Goal: Task Accomplishment & Management: Use online tool/utility

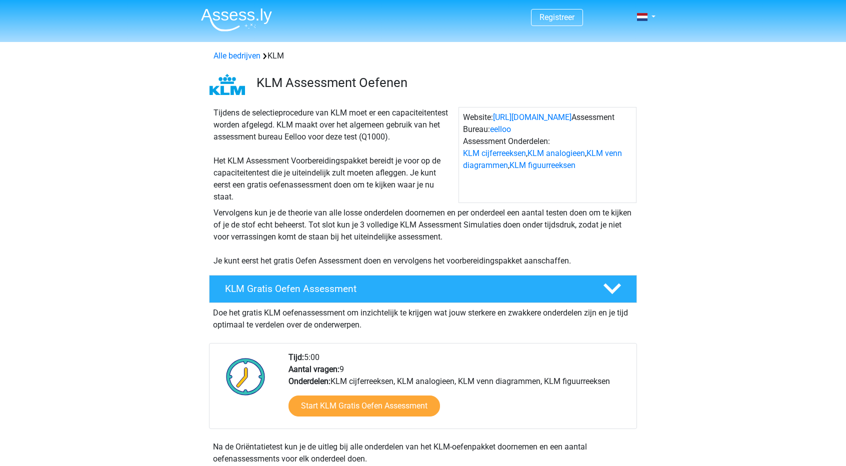
click at [519, 274] on div "KLM Gratis Oefen Assessment Doe het gratis KLM oefenassessment om inzichtelijk …" at bounding box center [423, 372] width 467 height 202
click at [519, 284] on h4 "KLM Gratis Oefen Assessment" at bounding box center [406, 289] width 362 height 12
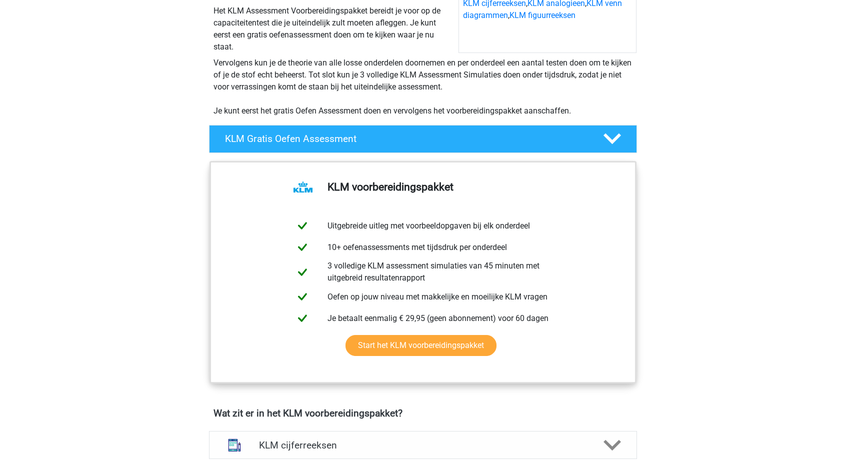
scroll to position [200, 0]
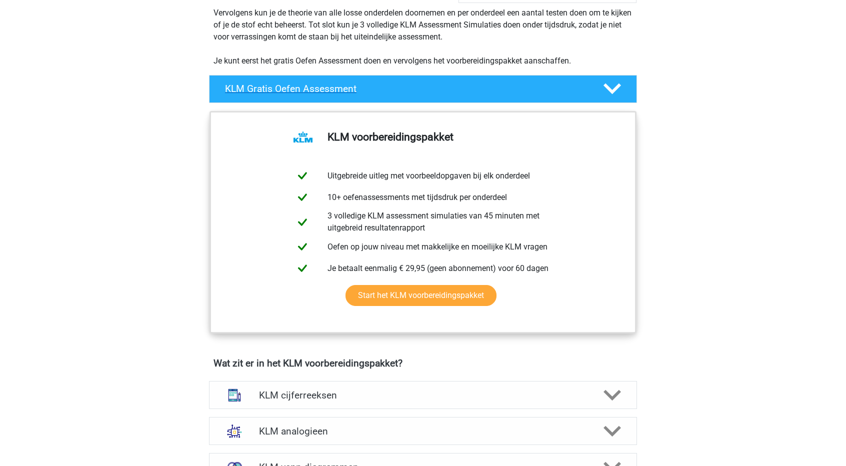
click at [615, 93] on icon at bounding box center [613, 89] width 18 height 18
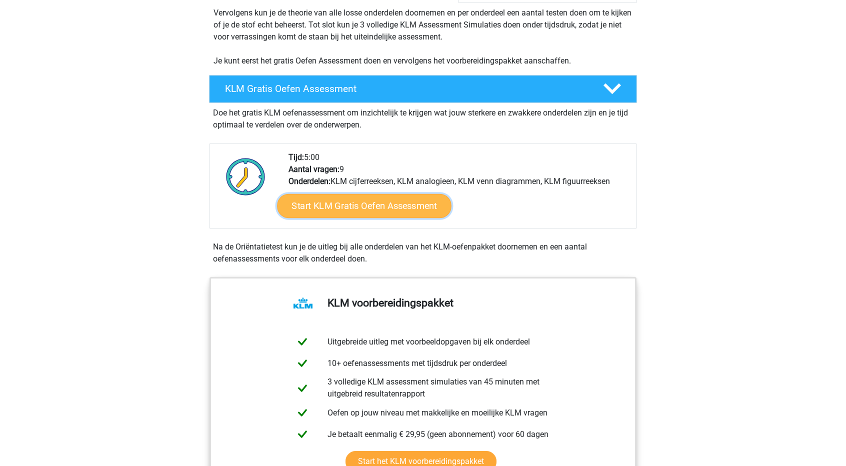
click at [417, 207] on link "Start KLM Gratis Oefen Assessment" at bounding box center [364, 206] width 174 height 24
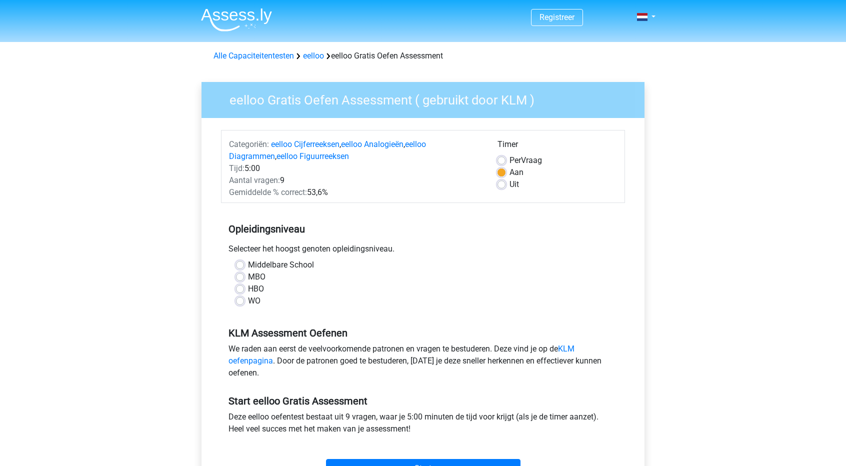
click at [248, 294] on label "HBO" at bounding box center [256, 289] width 16 height 12
click at [244, 293] on input "HBO" at bounding box center [240, 288] width 8 height 10
radio input "true"
click at [254, 299] on label "WO" at bounding box center [254, 301] width 13 height 12
click at [244, 299] on input "WO" at bounding box center [240, 300] width 8 height 10
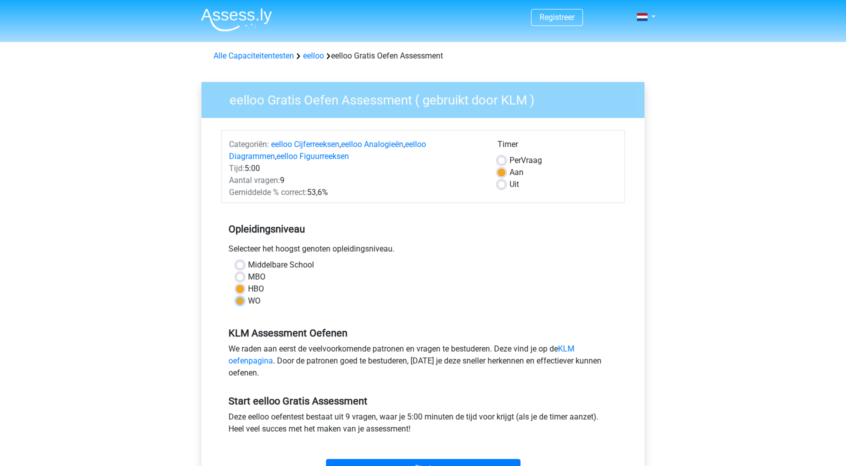
radio input "true"
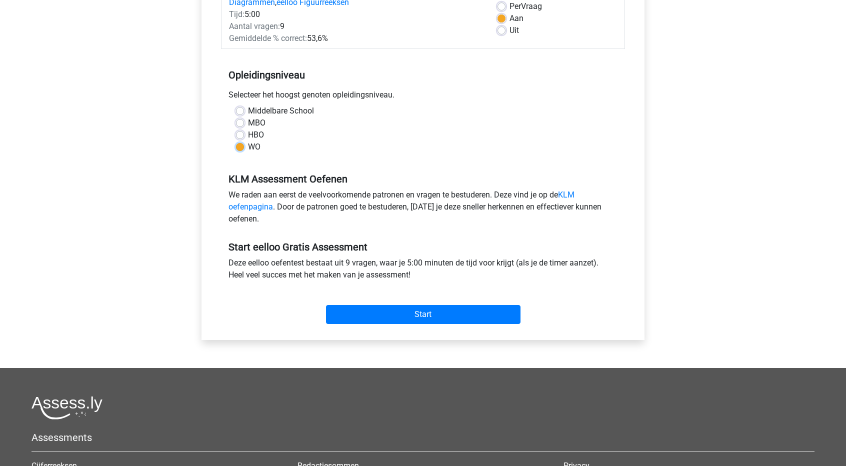
scroll to position [200, 0]
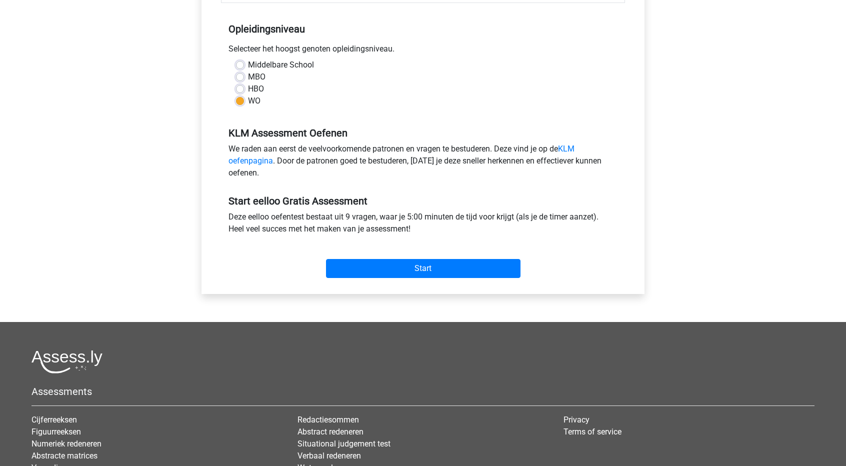
click at [424, 253] on div "Start" at bounding box center [423, 260] width 404 height 35
click at [423, 274] on input "Start" at bounding box center [423, 268] width 195 height 19
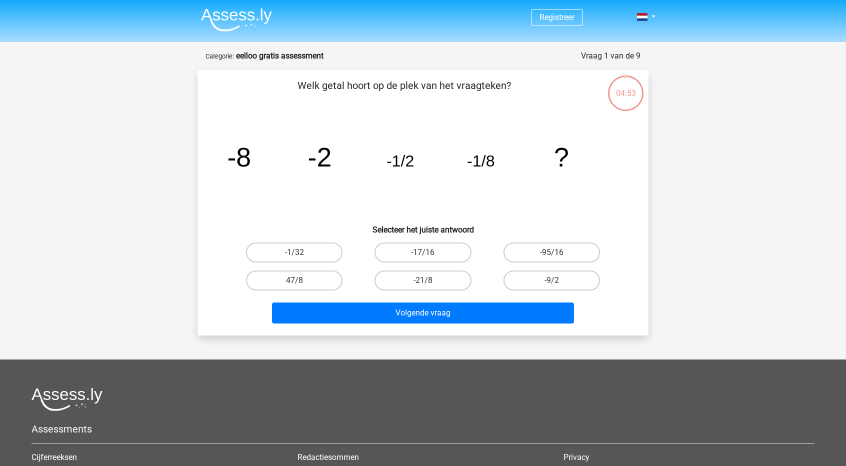
click at [299, 253] on input "-1/32" at bounding box center [298, 256] width 7 height 7
radio input "true"
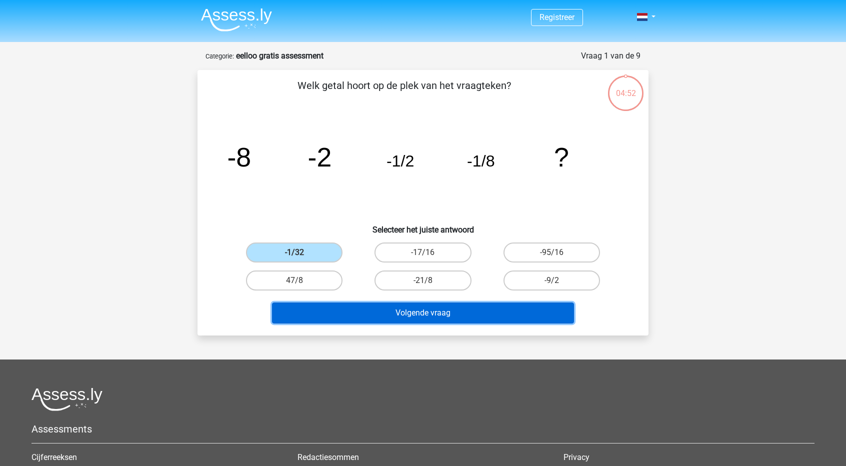
click at [366, 305] on button "Volgende vraag" at bounding box center [423, 313] width 303 height 21
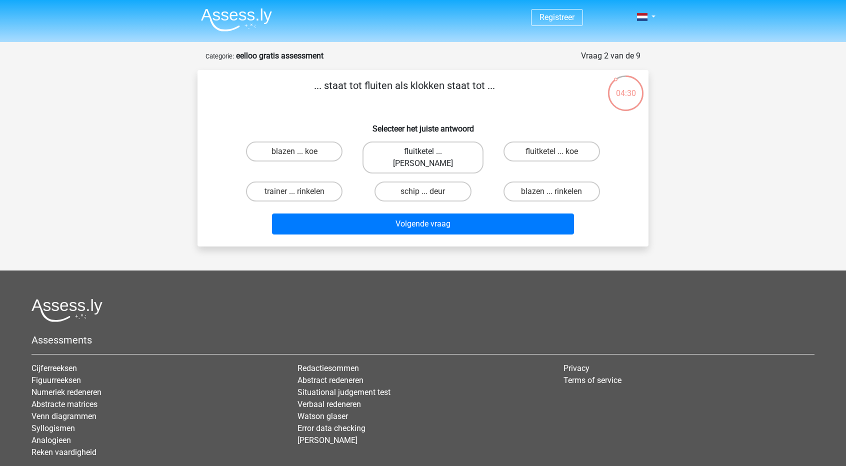
click at [433, 156] on label "fluitketel ... [PERSON_NAME]" at bounding box center [423, 158] width 121 height 32
click at [430, 156] on input "fluitketel ... [PERSON_NAME]" at bounding box center [426, 155] width 7 height 7
radio input "true"
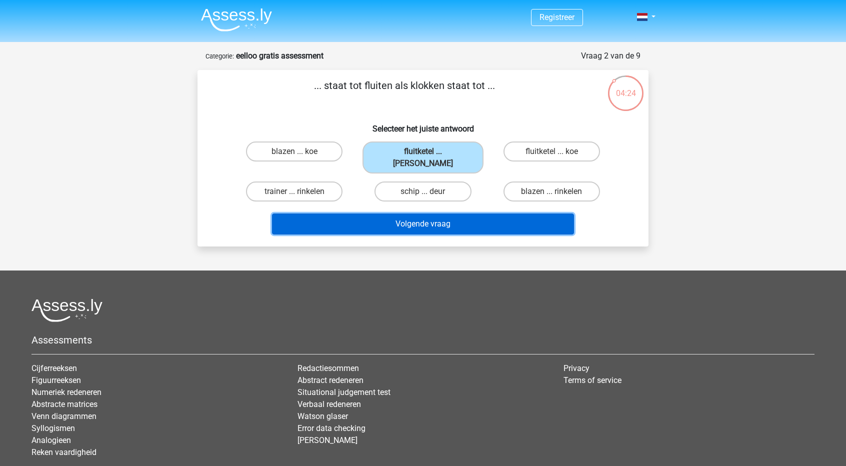
click at [444, 214] on button "Volgende vraag" at bounding box center [423, 224] width 303 height 21
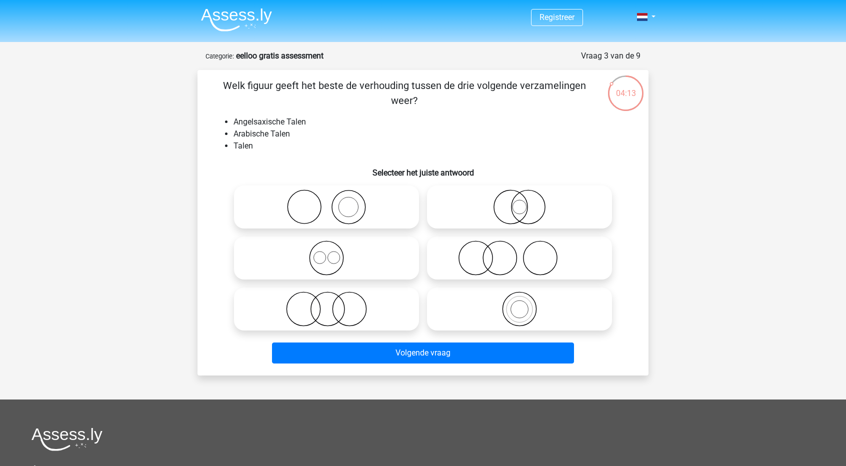
click at [329, 267] on icon at bounding box center [326, 258] width 177 height 35
click at [329, 253] on input "radio" at bounding box center [330, 250] width 7 height 7
radio input "true"
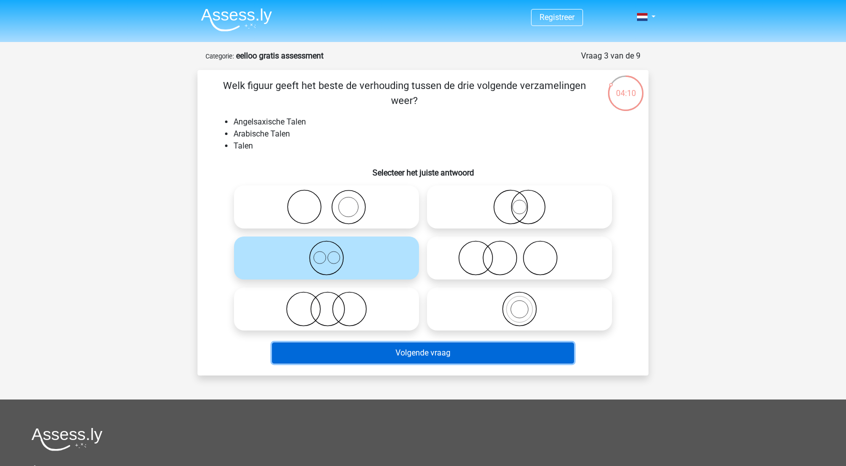
click at [480, 351] on button "Volgende vraag" at bounding box center [423, 353] width 303 height 21
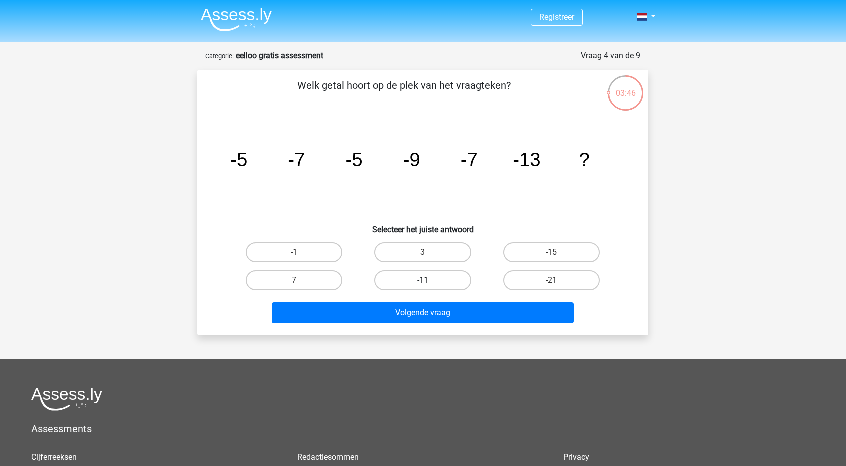
click at [413, 280] on label "-11" at bounding box center [423, 281] width 97 height 20
click at [423, 281] on input "-11" at bounding box center [426, 284] width 7 height 7
radio input "true"
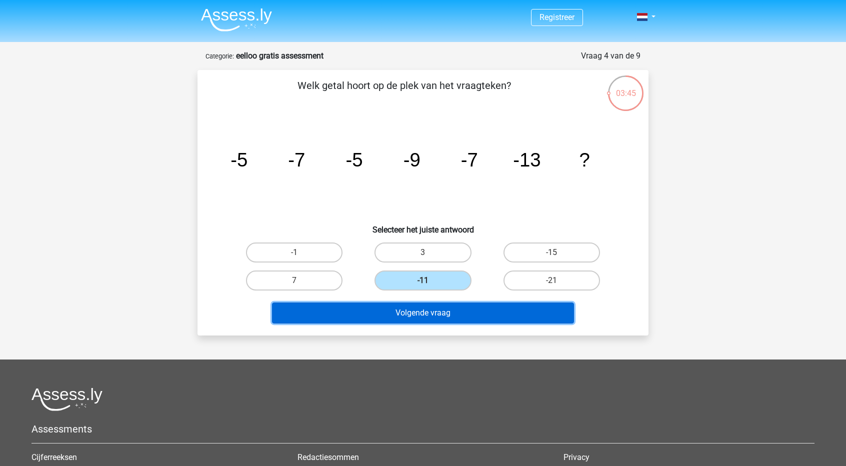
click at [423, 320] on button "Volgende vraag" at bounding box center [423, 313] width 303 height 21
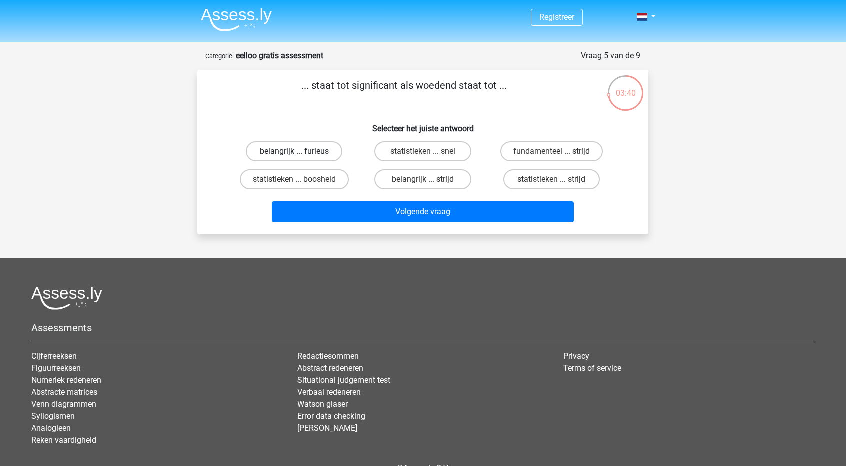
click at [305, 146] on label "belangrijk ... furieus" at bounding box center [294, 152] width 97 height 20
click at [301, 152] on input "belangrijk ... furieus" at bounding box center [298, 155] width 7 height 7
radio input "true"
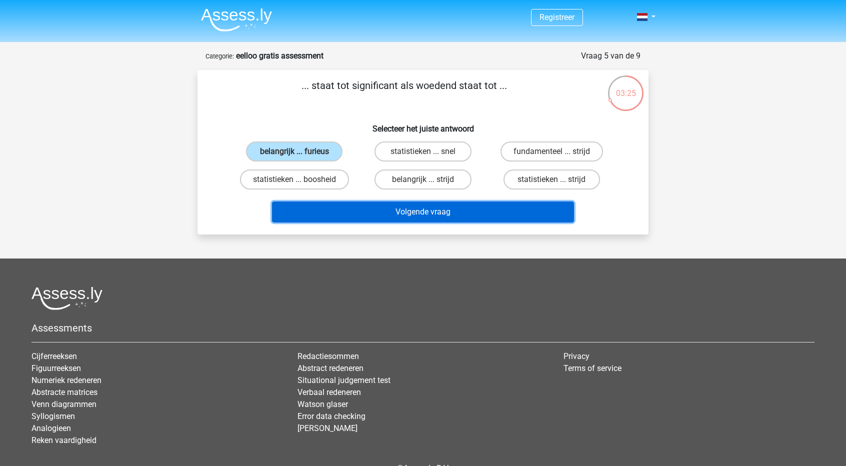
click at [475, 212] on button "Volgende vraag" at bounding box center [423, 212] width 303 height 21
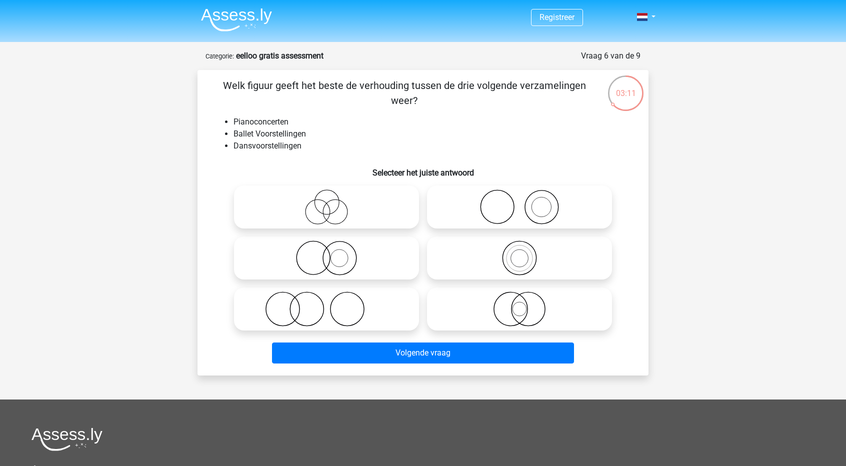
click at [555, 210] on icon at bounding box center [519, 207] width 177 height 35
click at [526, 202] on input "radio" at bounding box center [523, 199] width 7 height 7
radio input "true"
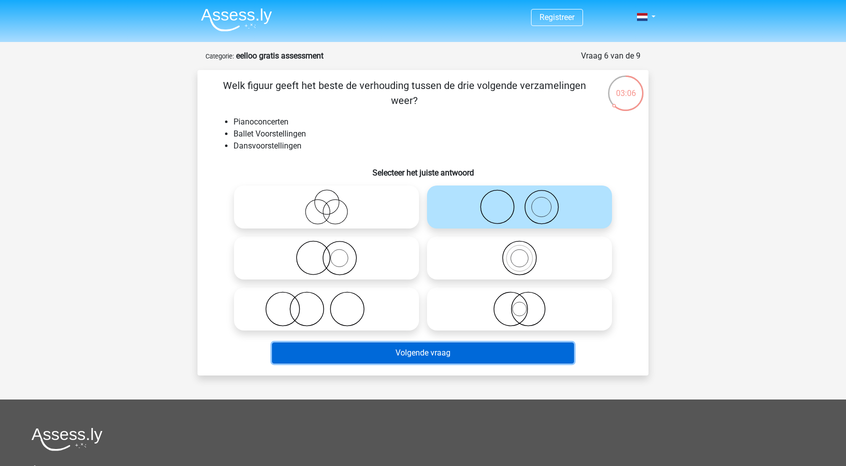
click at [453, 352] on button "Volgende vraag" at bounding box center [423, 353] width 303 height 21
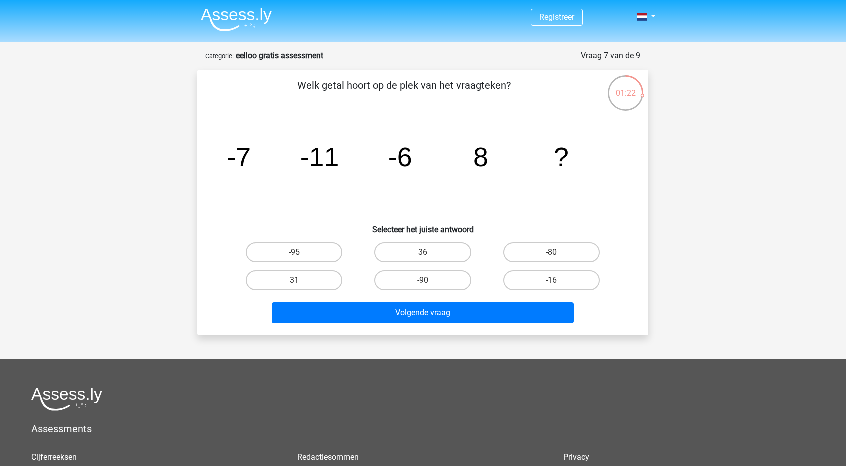
click at [424, 257] on input "36" at bounding box center [426, 256] width 7 height 7
radio input "true"
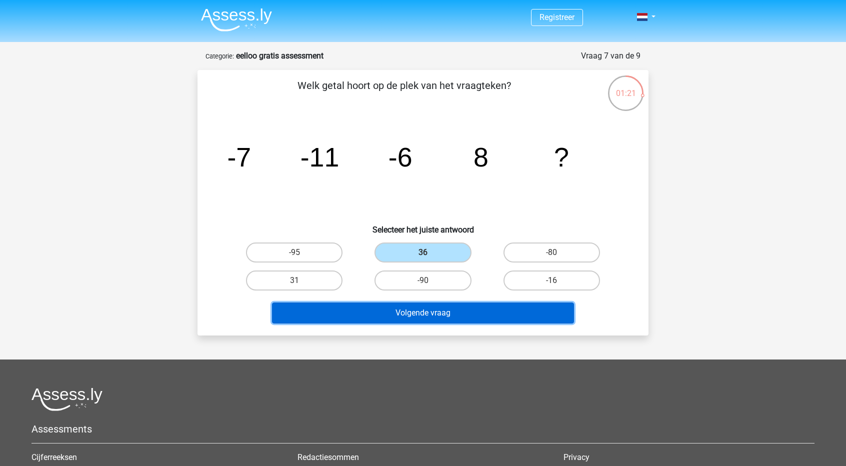
click at [445, 311] on button "Volgende vraag" at bounding box center [423, 313] width 303 height 21
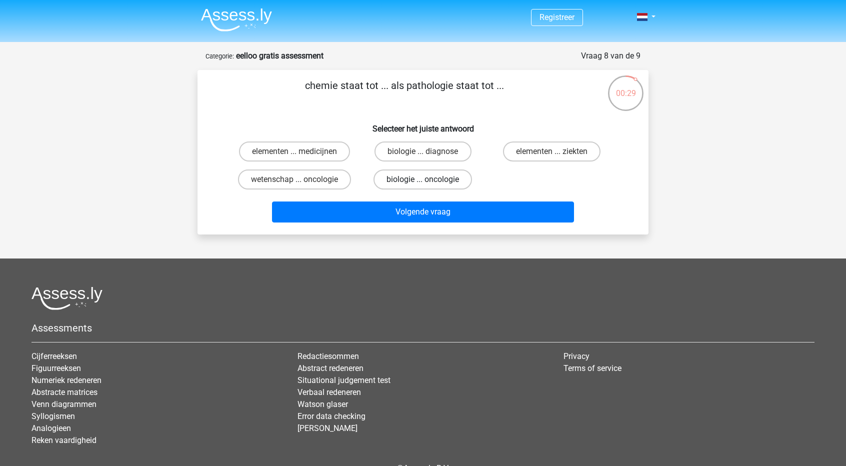
click at [443, 178] on label "biologie ... oncologie" at bounding box center [423, 180] width 99 height 20
click at [430, 180] on input "biologie ... oncologie" at bounding box center [426, 183] width 7 height 7
radio input "true"
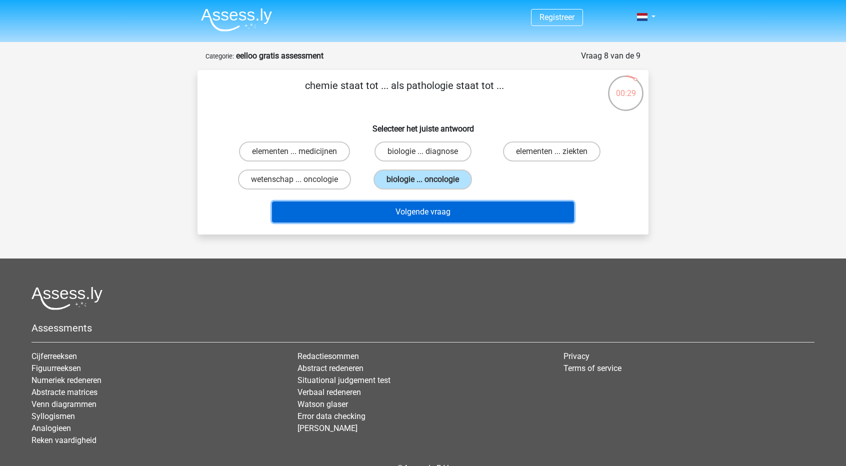
click at [459, 203] on button "Volgende vraag" at bounding box center [423, 212] width 303 height 21
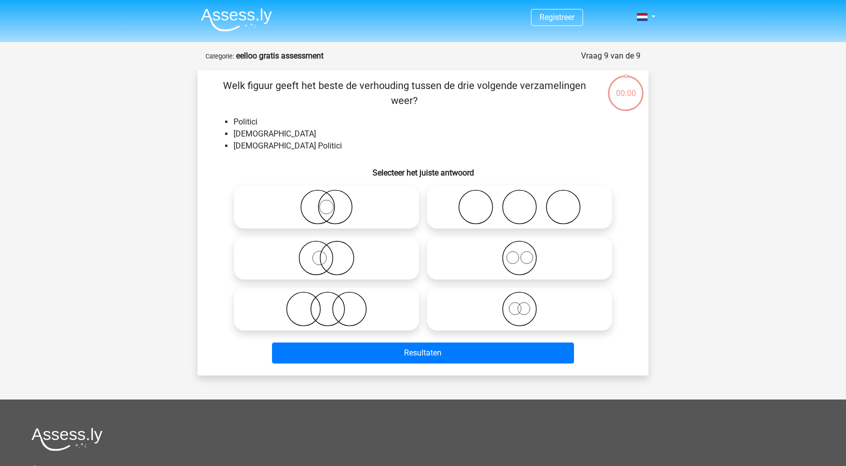
click at [346, 258] on icon at bounding box center [326, 258] width 177 height 35
click at [333, 253] on input "radio" at bounding box center [330, 250] width 7 height 7
radio input "true"
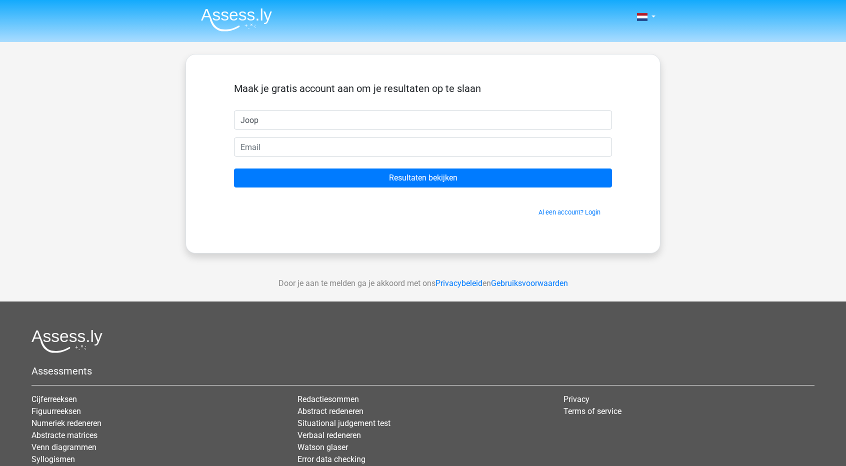
type input "Joop"
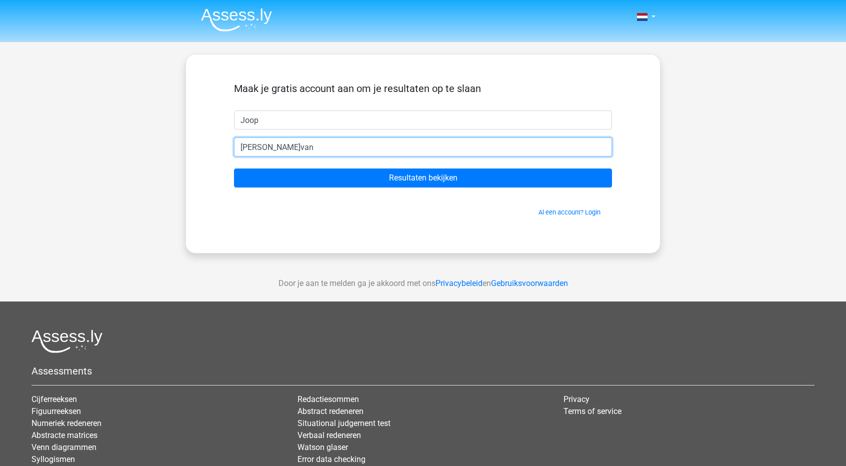
type input "[EMAIL_ADDRESS][DOMAIN_NAME]"
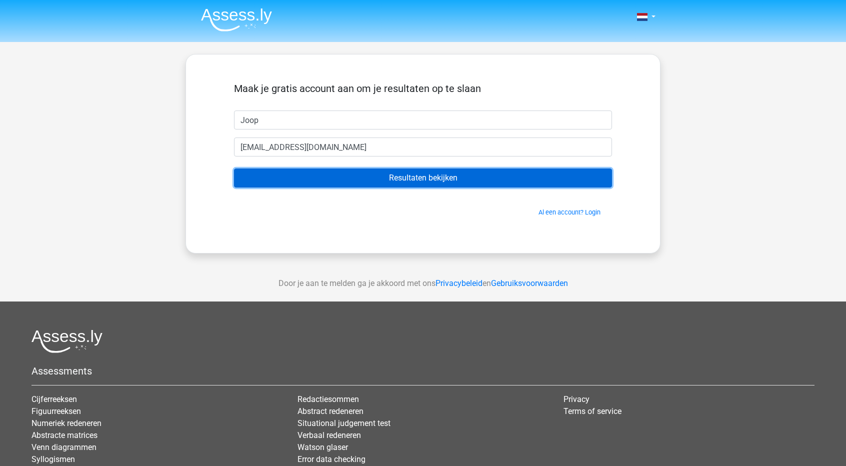
click at [392, 186] on input "Resultaten bekijken" at bounding box center [423, 178] width 378 height 19
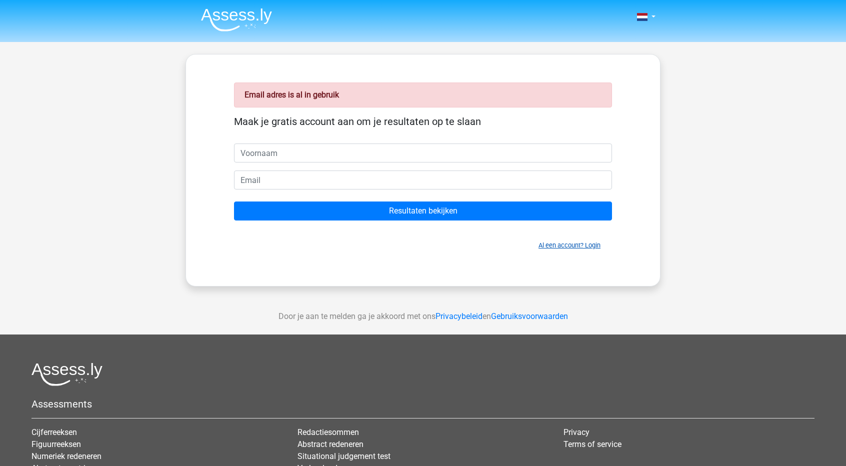
click at [573, 243] on link "Al een account? Login" at bounding box center [570, 246] width 62 height 8
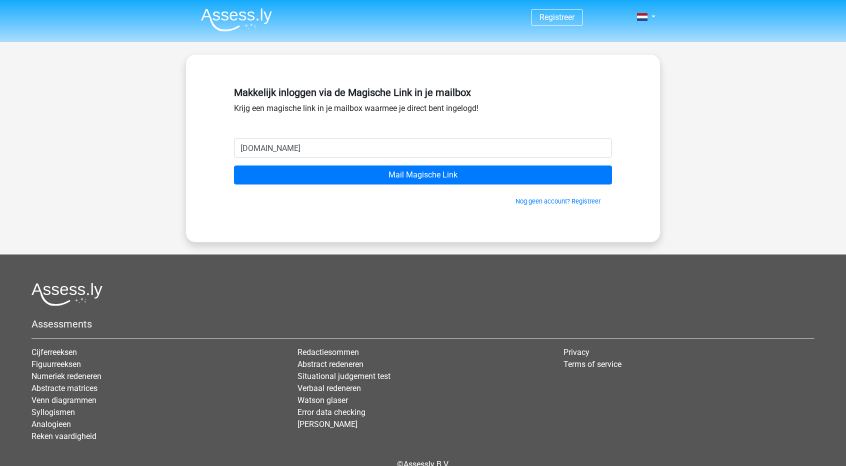
type input "[EMAIL_ADDRESS][DOMAIN_NAME]"
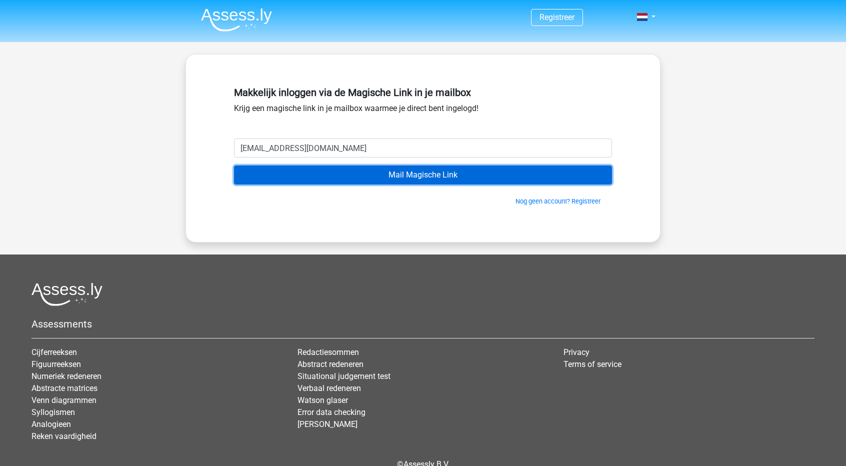
click input "Mail Magische Link"
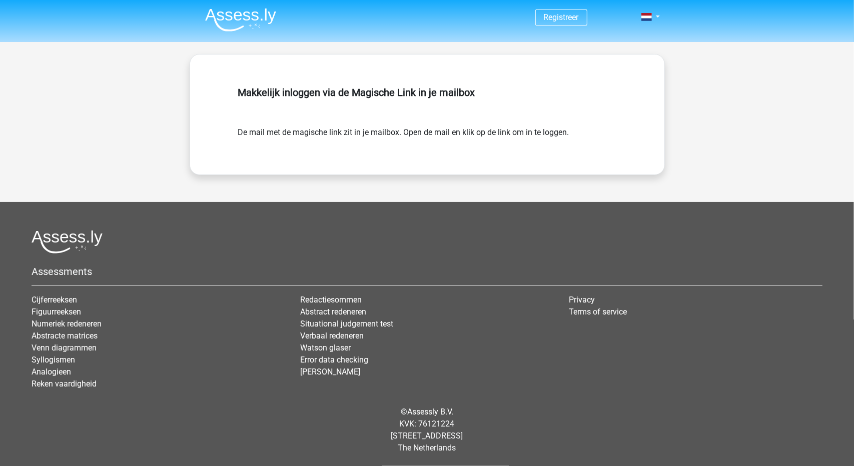
click at [356, 140] on div "Makkelijk inloggen via de Magische Link in je mailbox De mail met de magische l…" at bounding box center [427, 115] width 426 height 72
click at [335, 335] on link "Verbaal redeneren" at bounding box center [332, 336] width 64 height 10
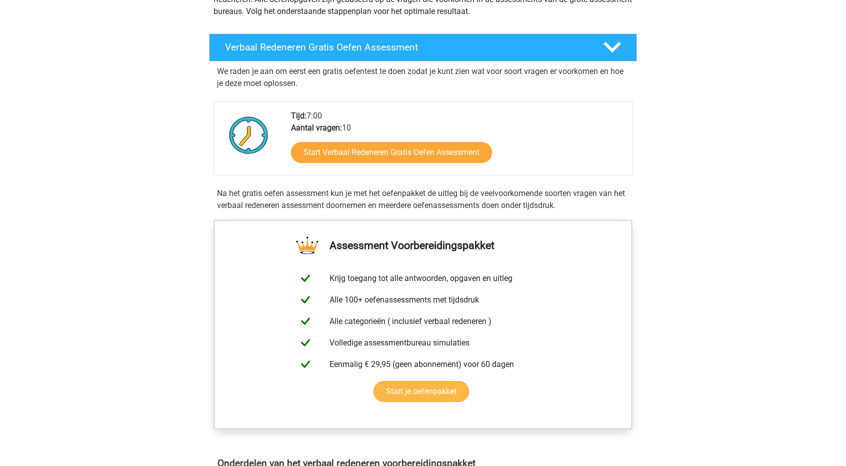
scroll to position [100, 0]
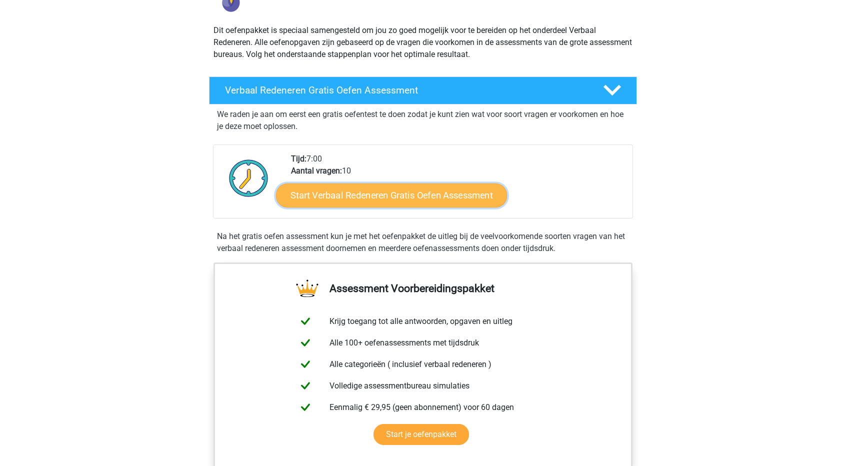
click at [448, 192] on link "Start Verbaal Redeneren Gratis Oefen Assessment" at bounding box center [391, 196] width 231 height 24
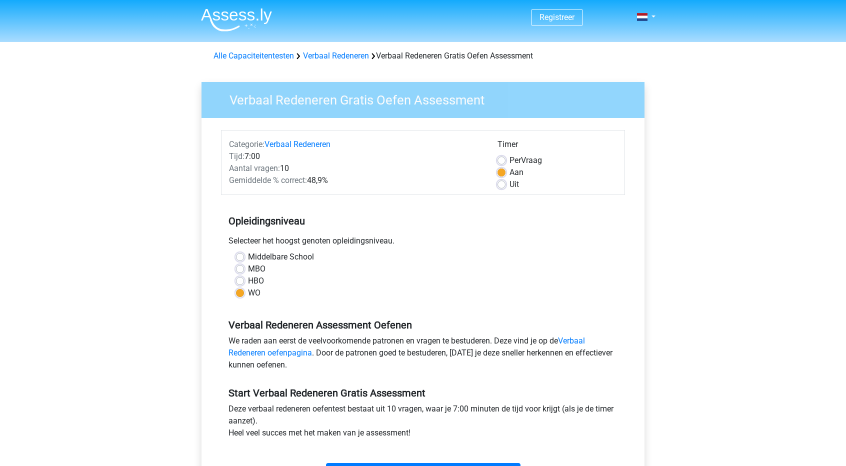
scroll to position [150, 0]
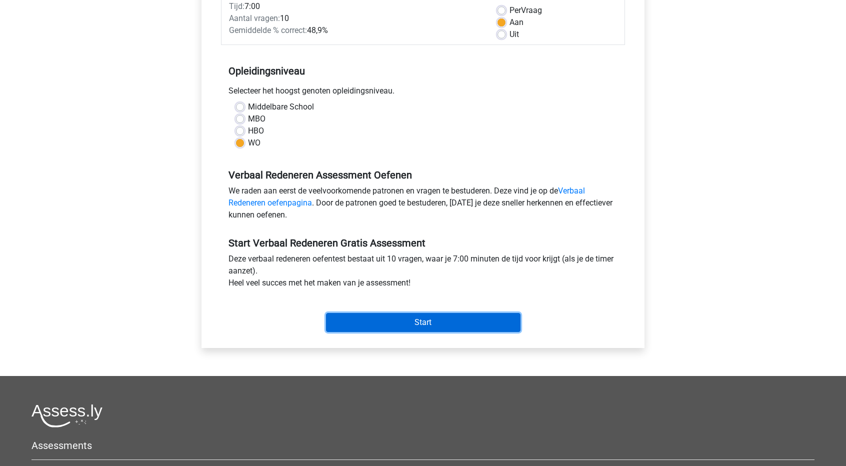
click at [424, 316] on input "Start" at bounding box center [423, 322] width 195 height 19
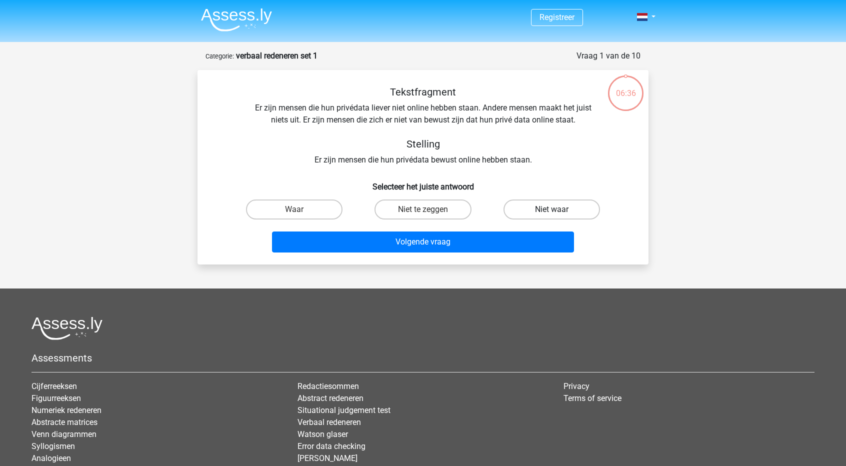
click at [538, 206] on label "Niet waar" at bounding box center [552, 210] width 97 height 20
click at [552, 210] on input "Niet waar" at bounding box center [555, 213] width 7 height 7
radio input "true"
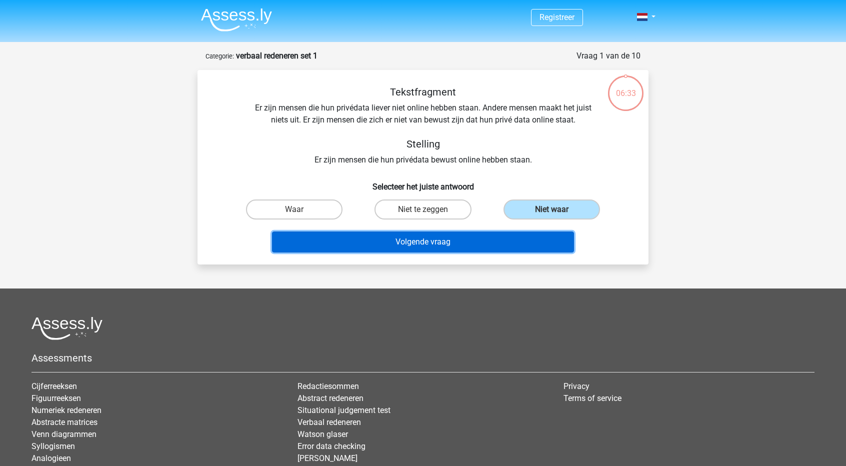
click at [524, 243] on button "Volgende vraag" at bounding box center [423, 242] width 303 height 21
